Goal: Book appointment/travel/reservation

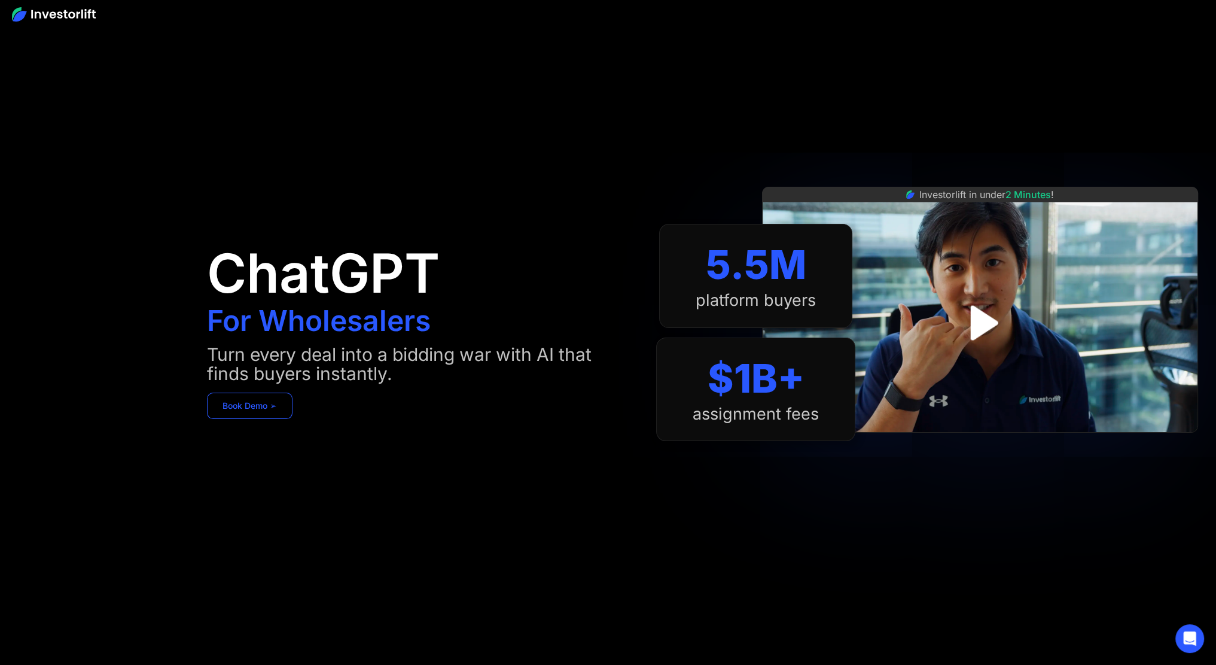
click at [238, 400] on link "Book Demo ➢" at bounding box center [250, 405] width 86 height 26
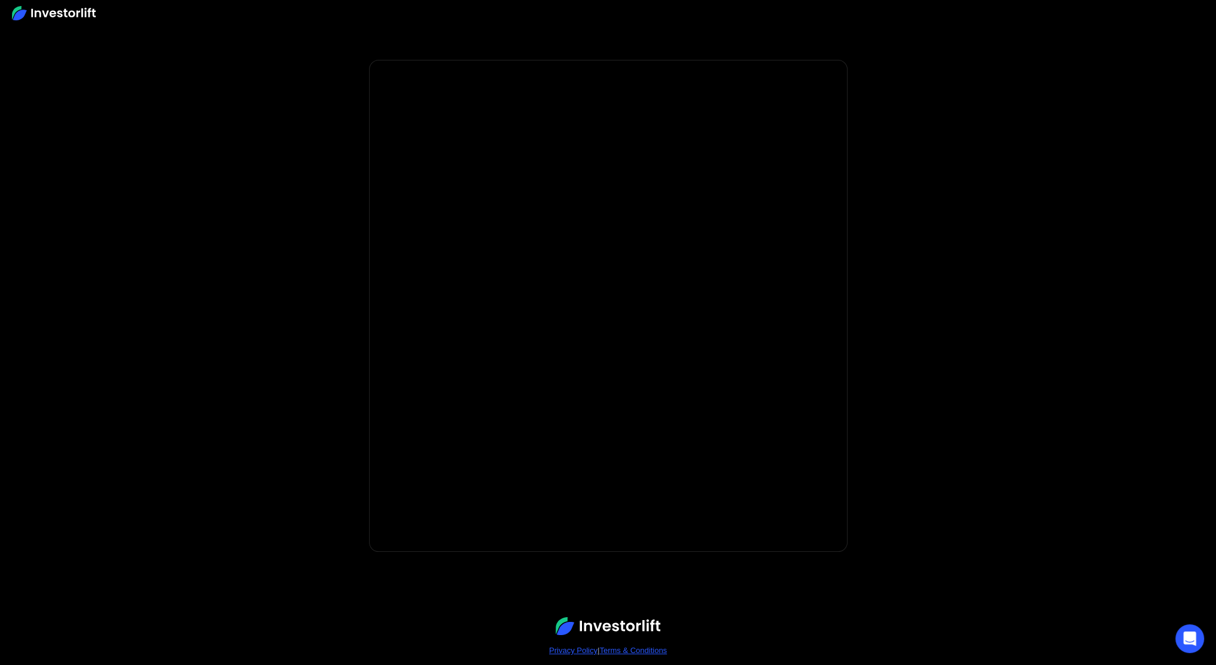
click at [528, 552] on body "* Important: Investorlift requires a minimum investment of $2,000 to join. * * …" at bounding box center [608, 358] width 1216 height 716
click at [49, 309] on body "* Important: Investorlift requires a minimum investment of $2,000 to join. * * …" at bounding box center [608, 358] width 1216 height 716
